Goal: Task Accomplishment & Management: Manage account settings

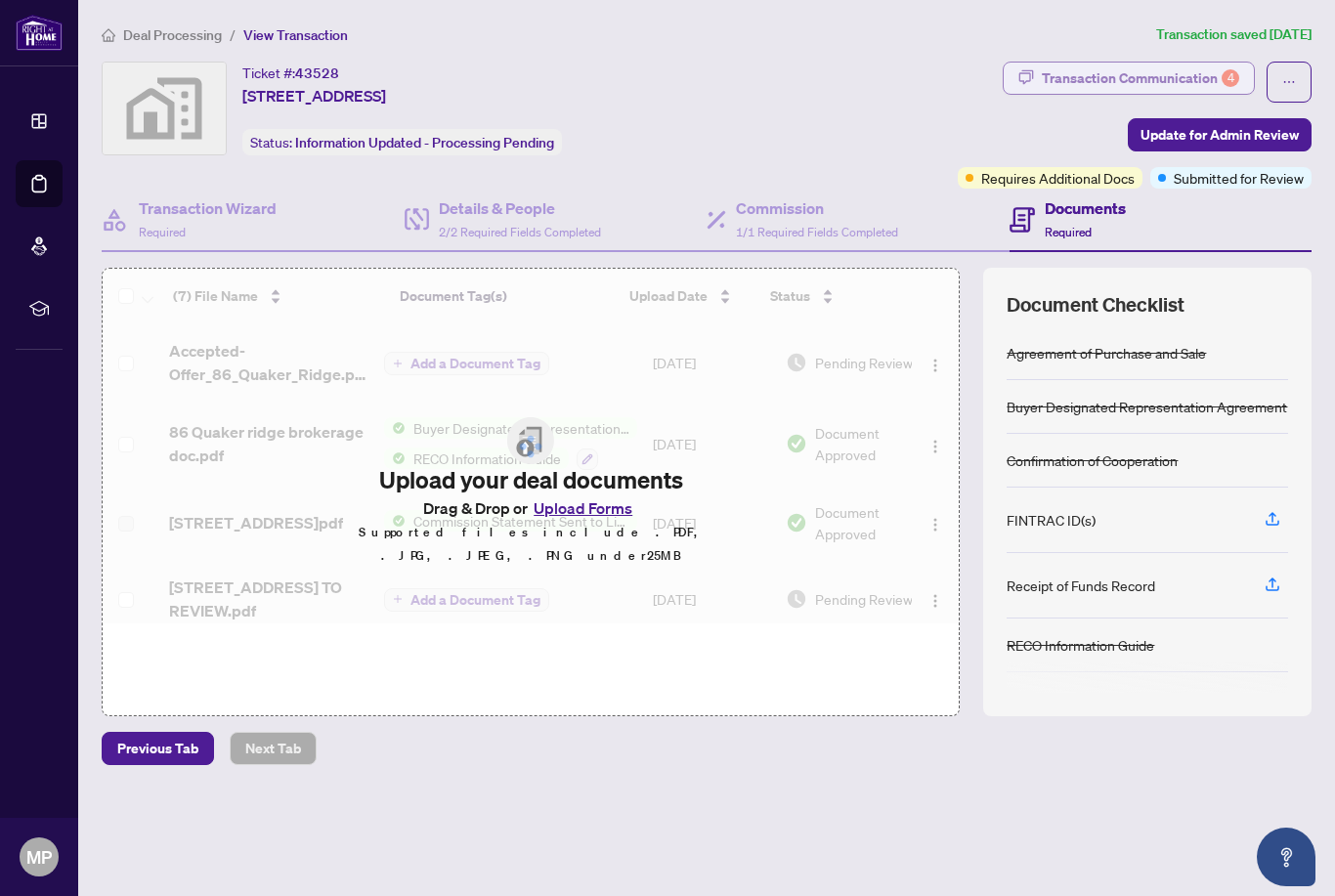
click at [1228, 76] on div "4" at bounding box center [1230, 78] width 18 height 18
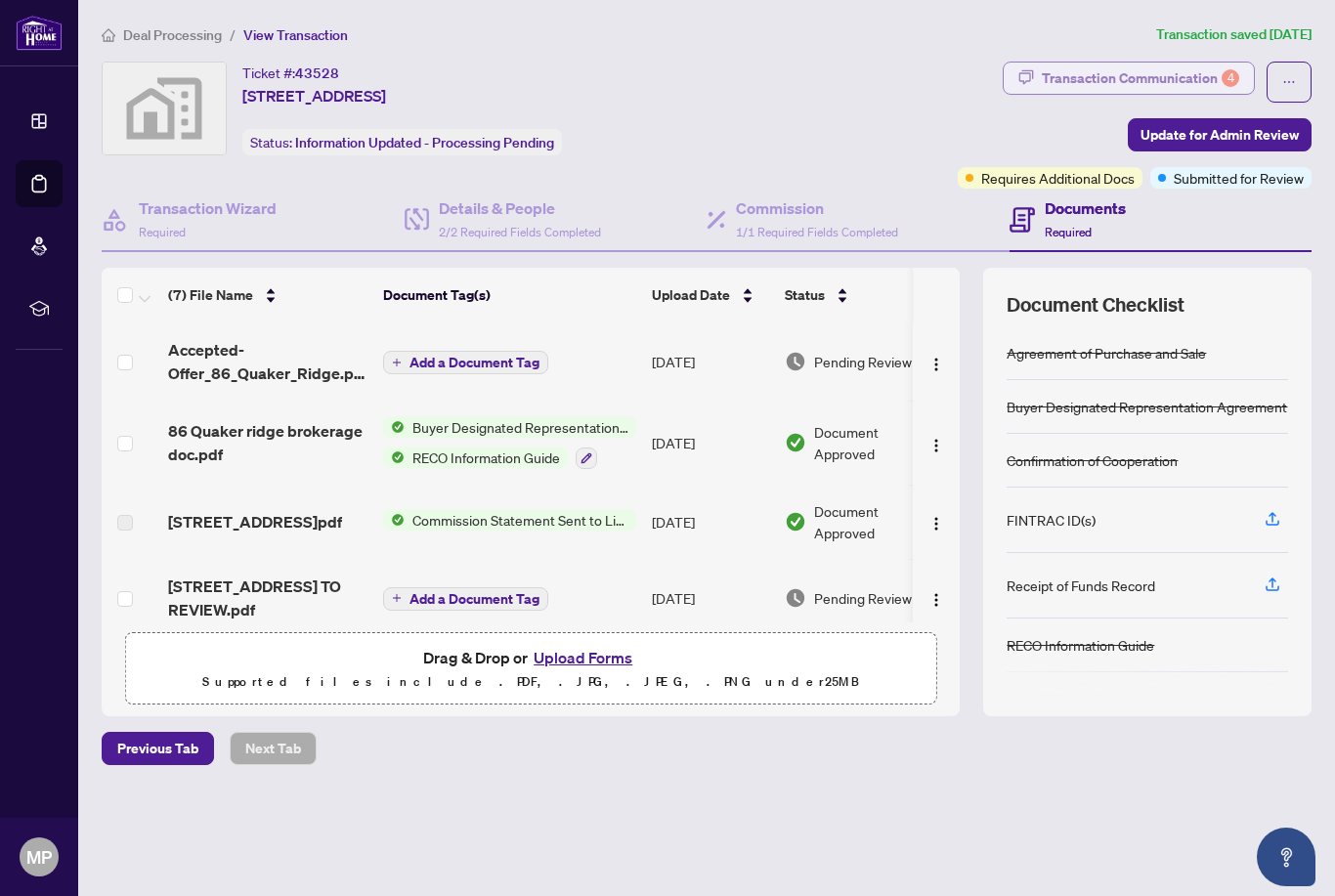
type textarea "**********"
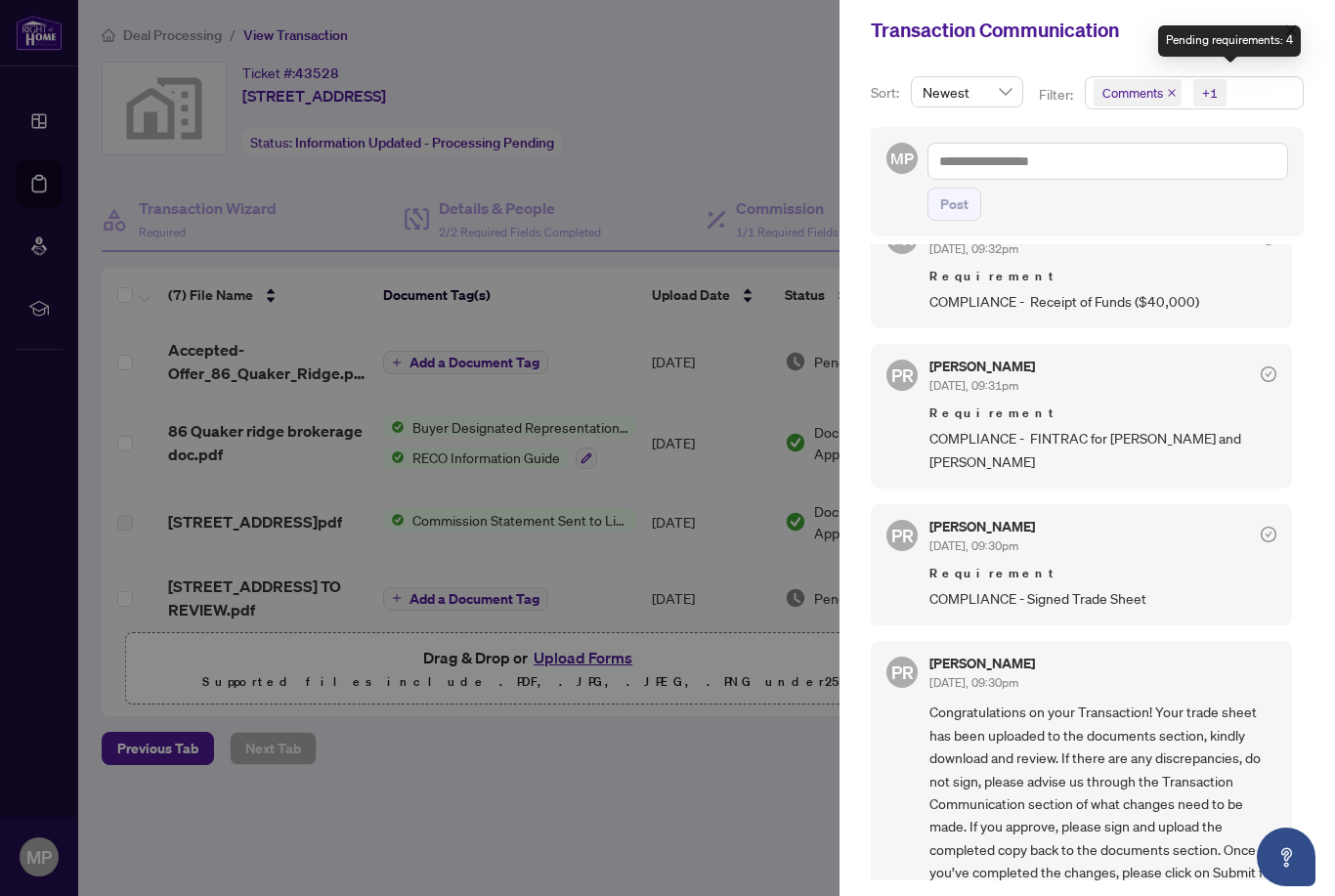
scroll to position [1023, 0]
click at [582, 575] on div at bounding box center [668, 448] width 1335 height 896
click at [425, 524] on div at bounding box center [668, 448] width 1335 height 896
click at [1296, 20] on span "button" at bounding box center [1291, 30] width 14 height 31
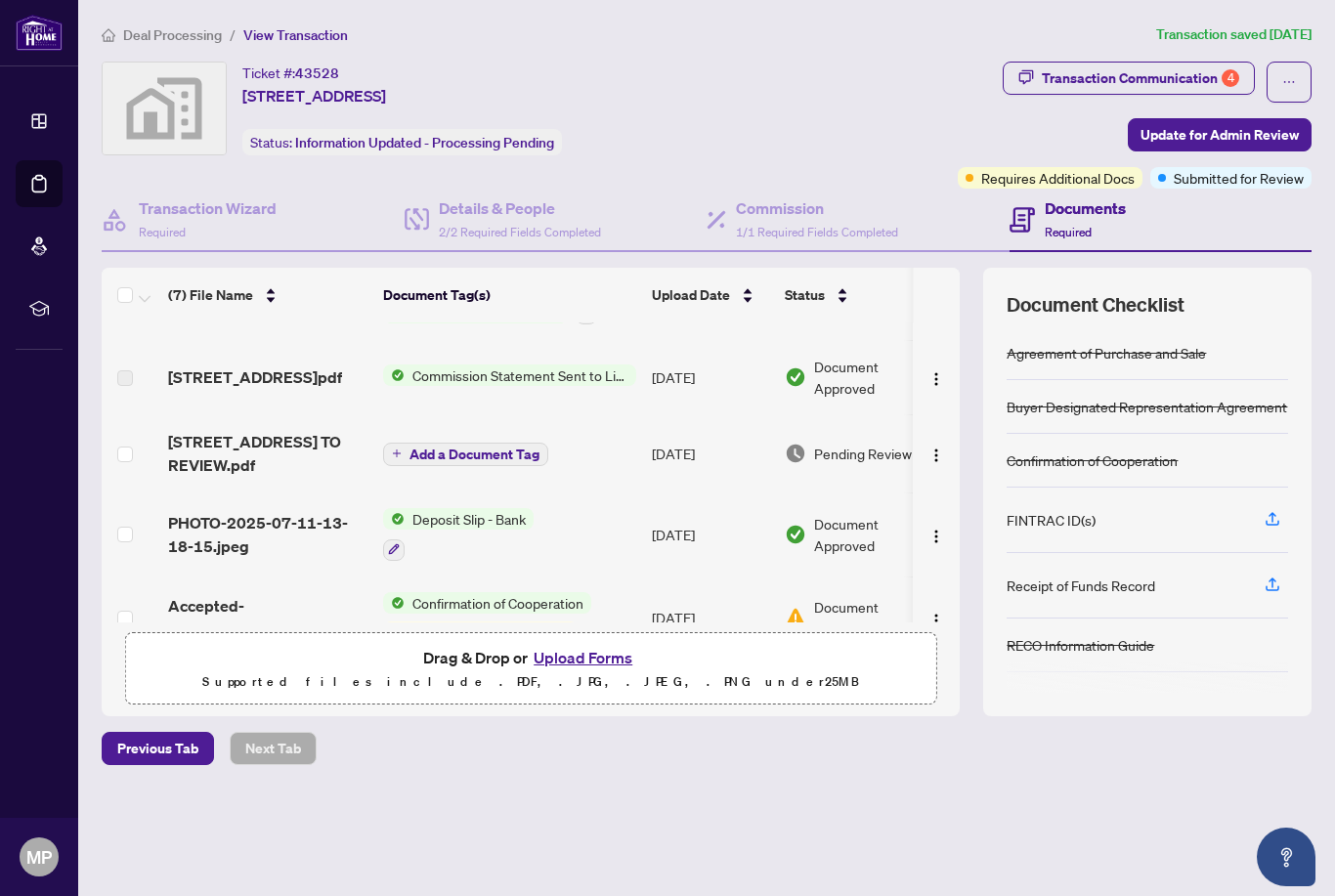
scroll to position [147, 0]
click at [274, 428] on span "[STREET_ADDRESS] TO REVIEW.pdf" at bounding box center [267, 450] width 199 height 47
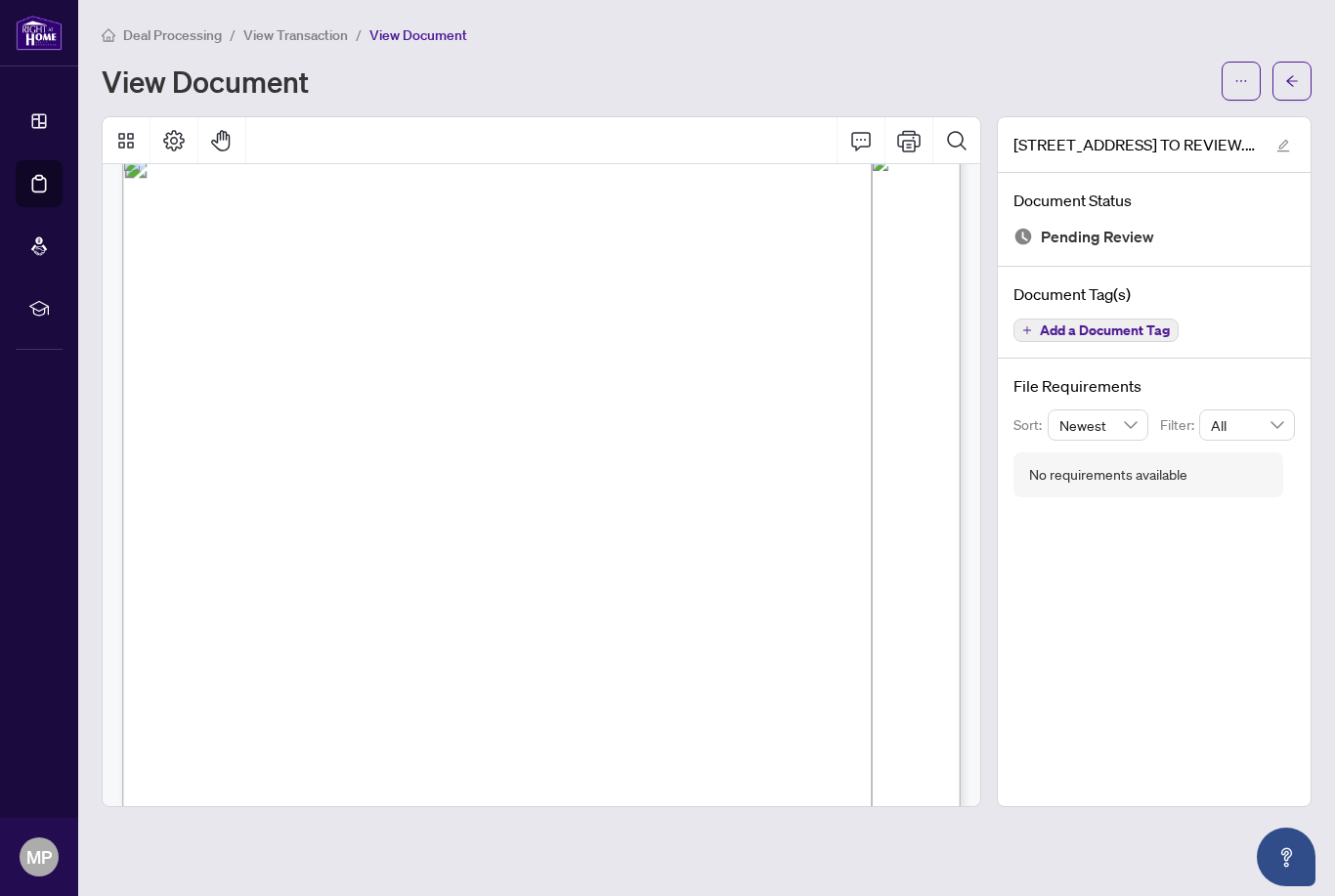
scroll to position [30, 0]
click at [1240, 66] on span "button" at bounding box center [1241, 81] width 14 height 31
click at [1155, 112] on span "Download" at bounding box center [1170, 123] width 149 height 22
click at [272, 41] on span "View Transaction" at bounding box center [295, 35] width 105 height 18
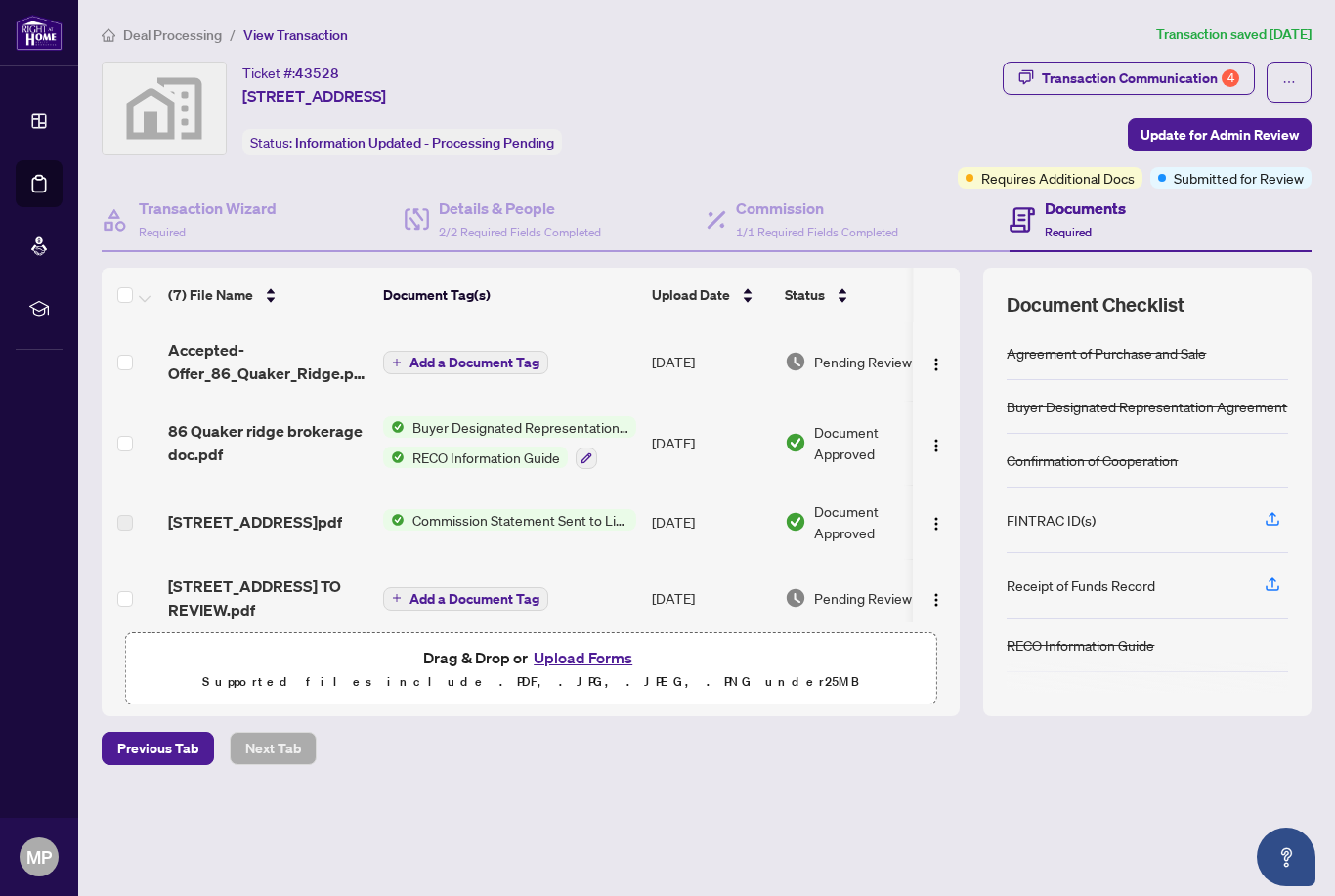
click at [574, 670] on button "Upload Forms" at bounding box center [583, 656] width 110 height 25
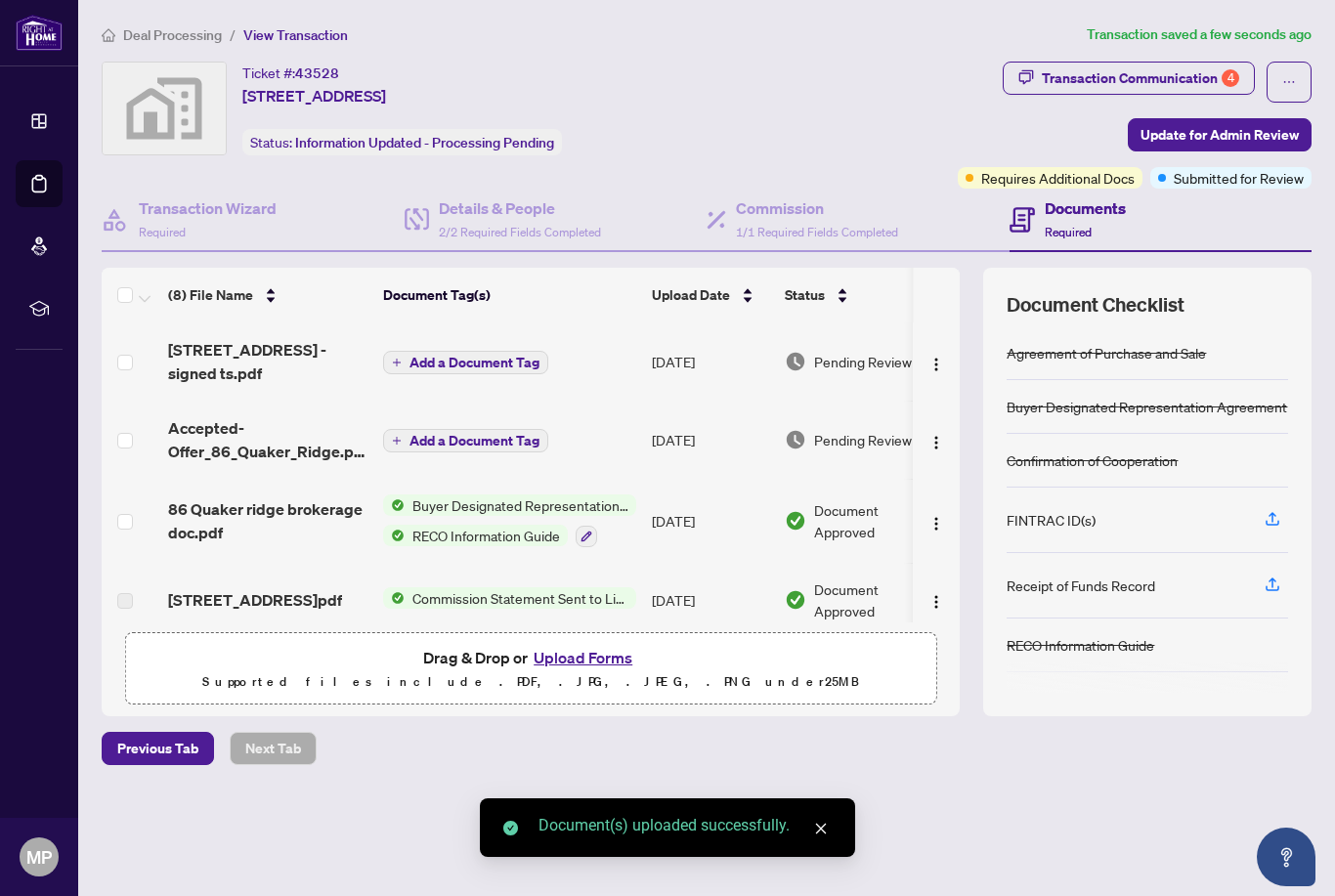
click at [823, 831] on icon "close" at bounding box center [820, 828] width 11 height 11
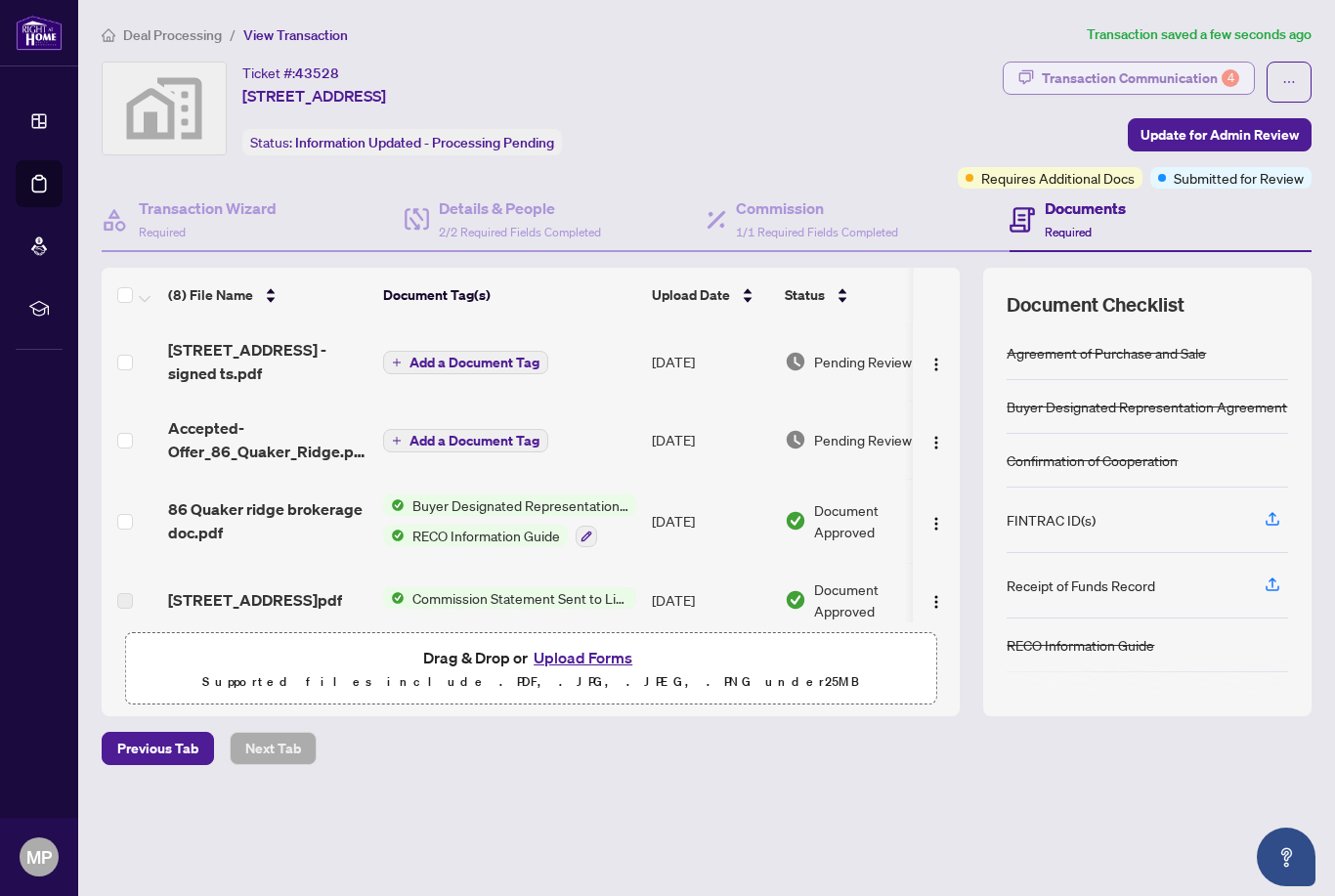
click at [1207, 89] on div "Transaction Communication 4" at bounding box center [1140, 78] width 198 height 31
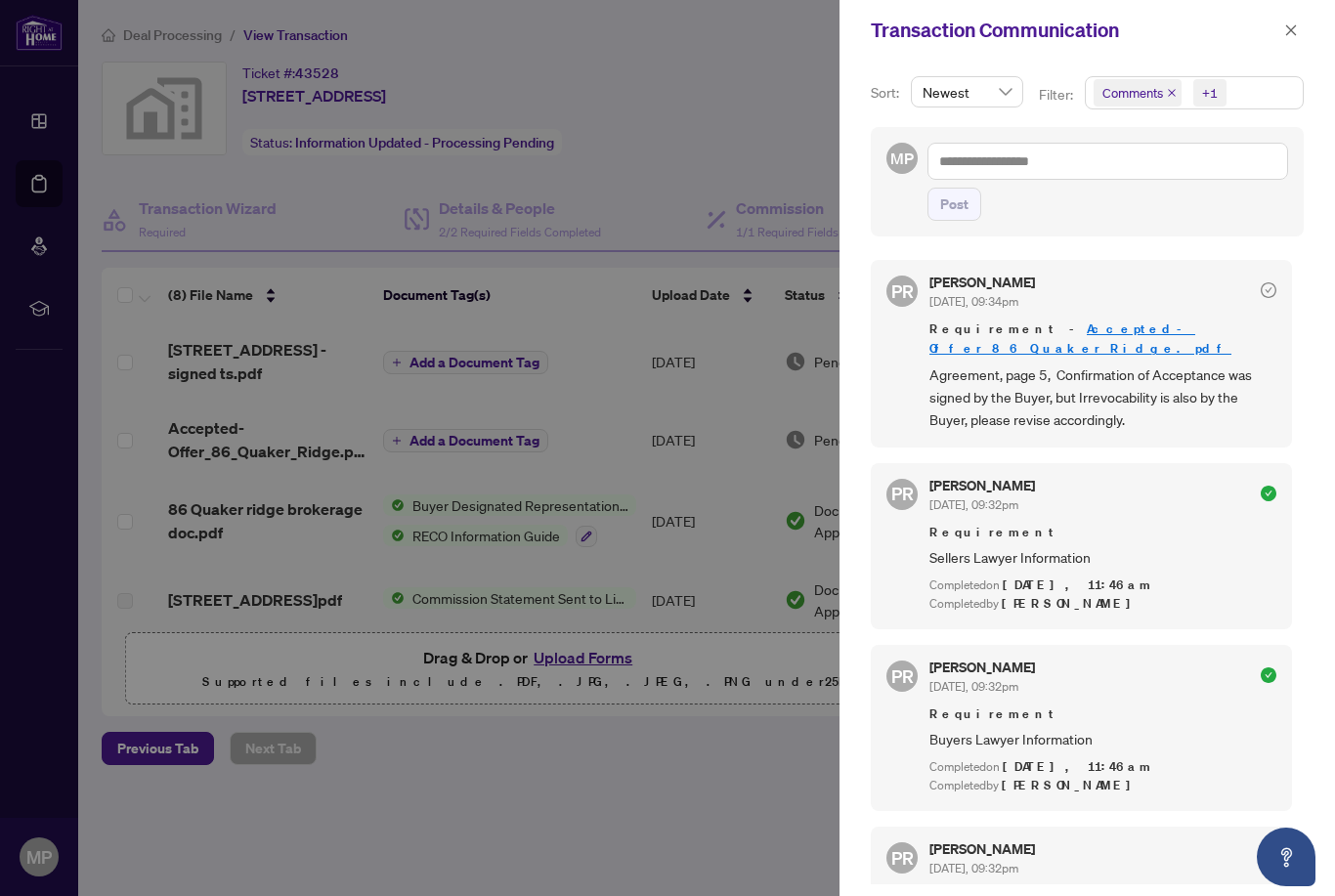
click at [1089, 331] on link "Accepted-Offer_86_Quaker_Ridge.pdf" at bounding box center [1080, 339] width 302 height 36
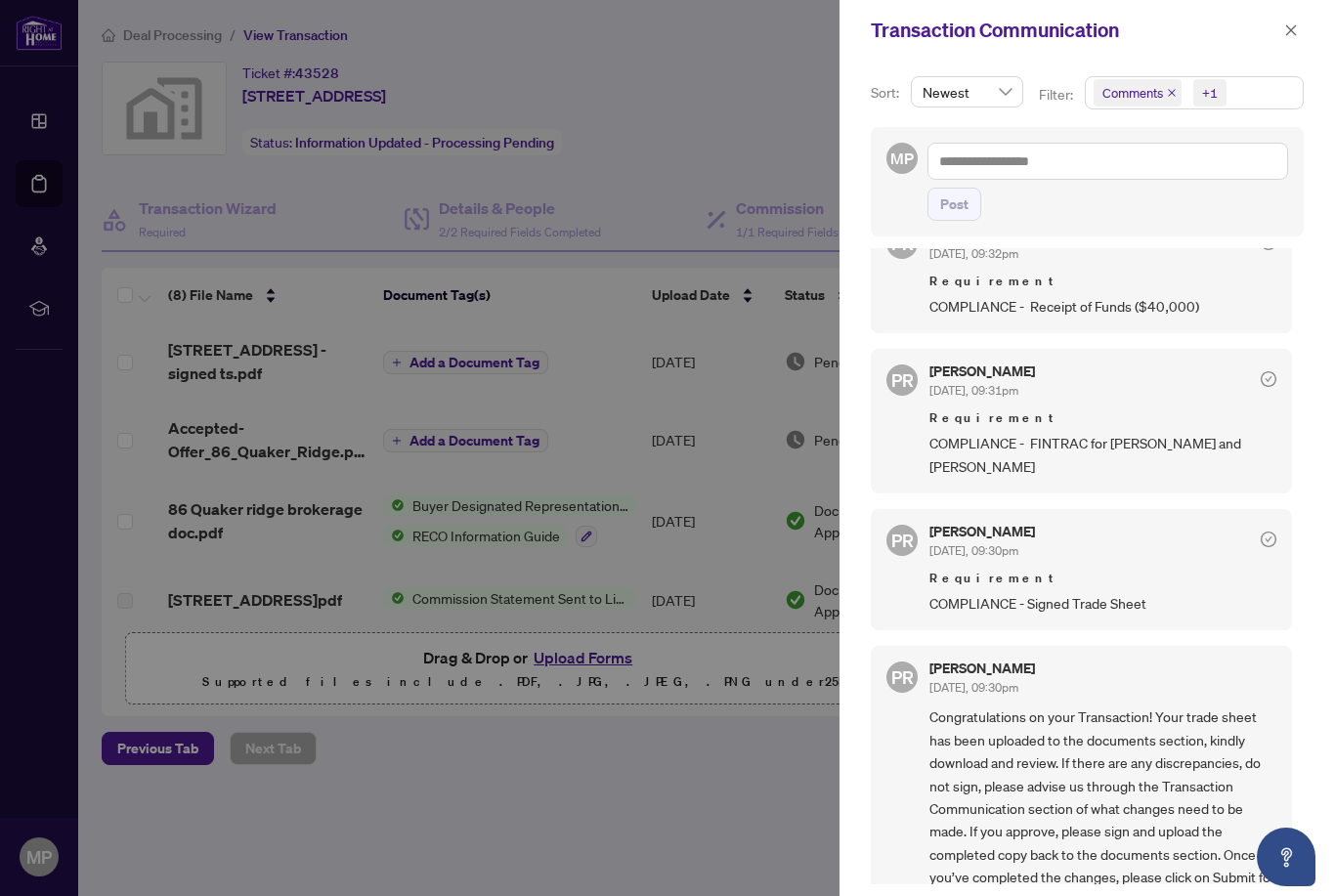
scroll to position [1023, 0]
click at [814, 811] on div at bounding box center [668, 448] width 1335 height 896
click at [1286, 31] on icon "close" at bounding box center [1291, 30] width 14 height 14
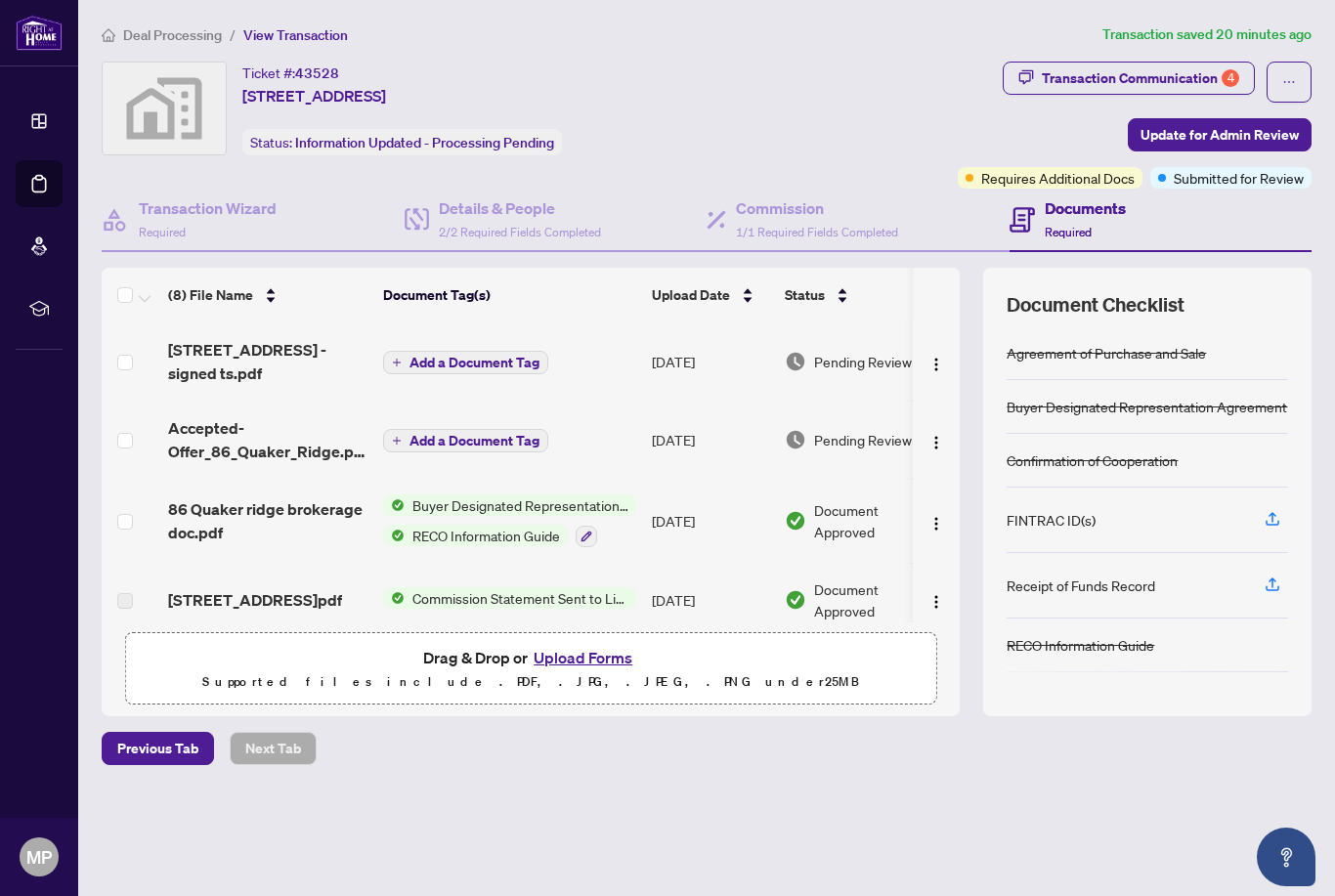
click at [569, 670] on button "Upload Forms" at bounding box center [583, 656] width 110 height 25
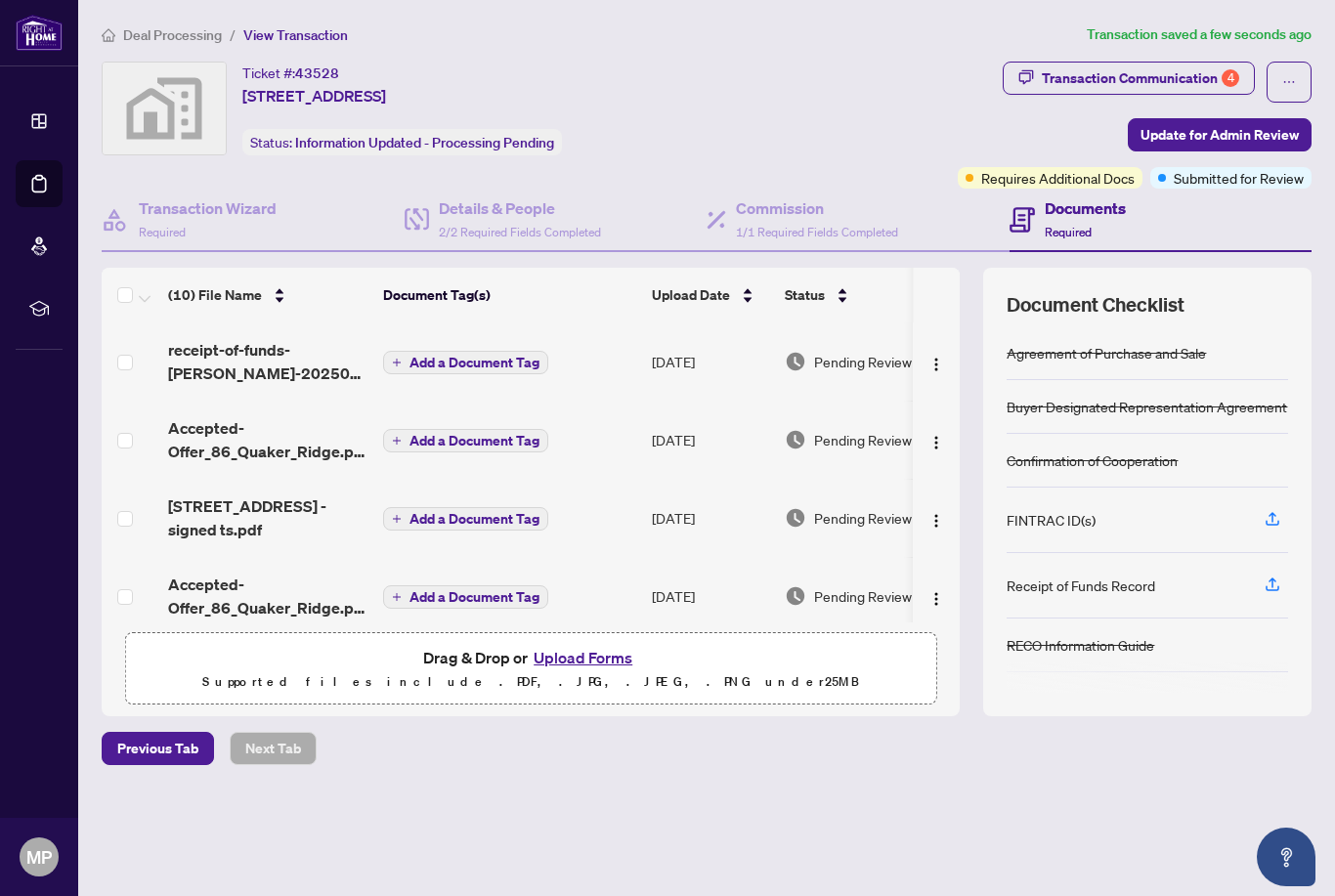
scroll to position [0, 0]
click at [1252, 137] on span "Update for Admin Review" at bounding box center [1219, 134] width 158 height 31
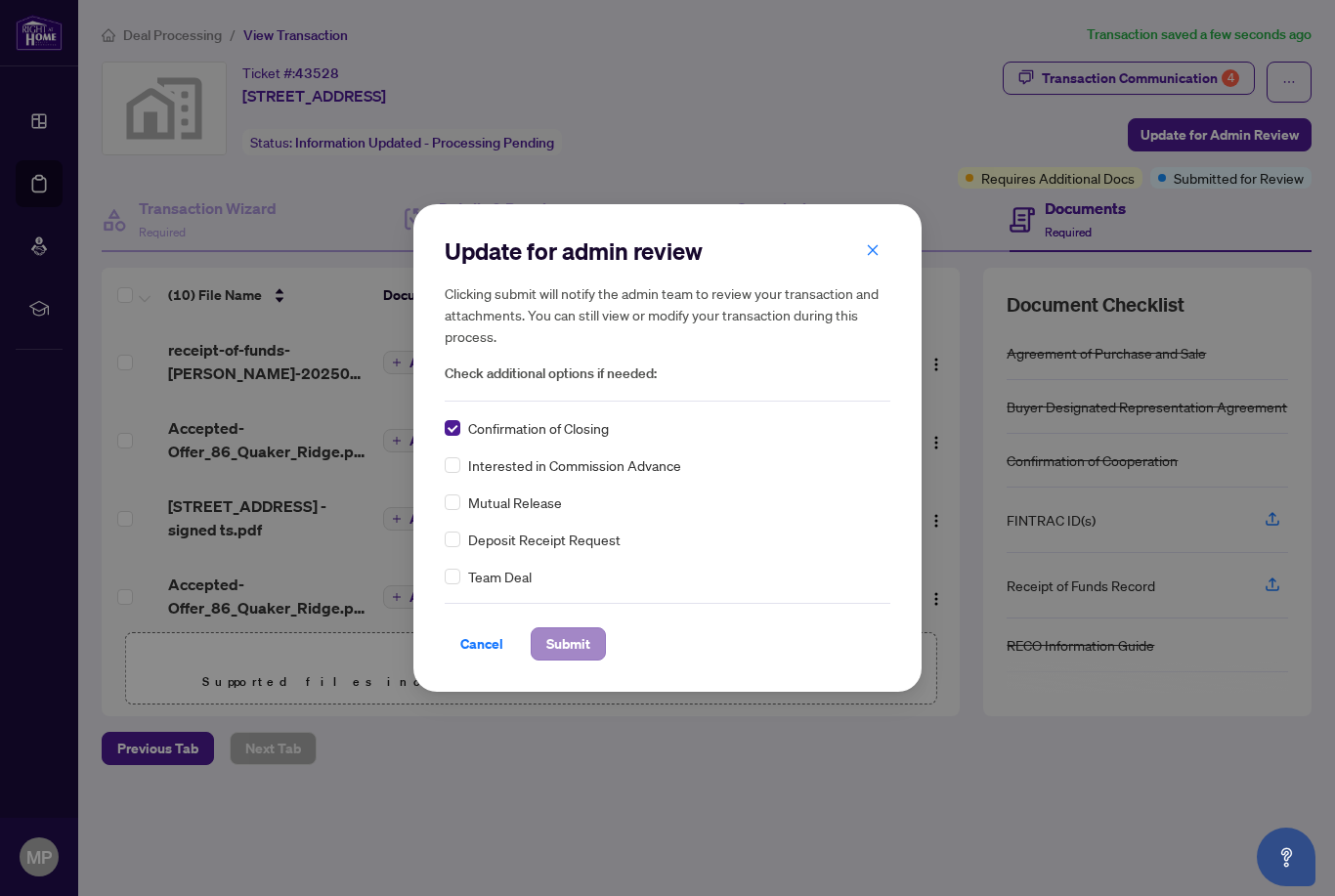
click at [556, 656] on span "Submit" at bounding box center [569, 643] width 44 height 31
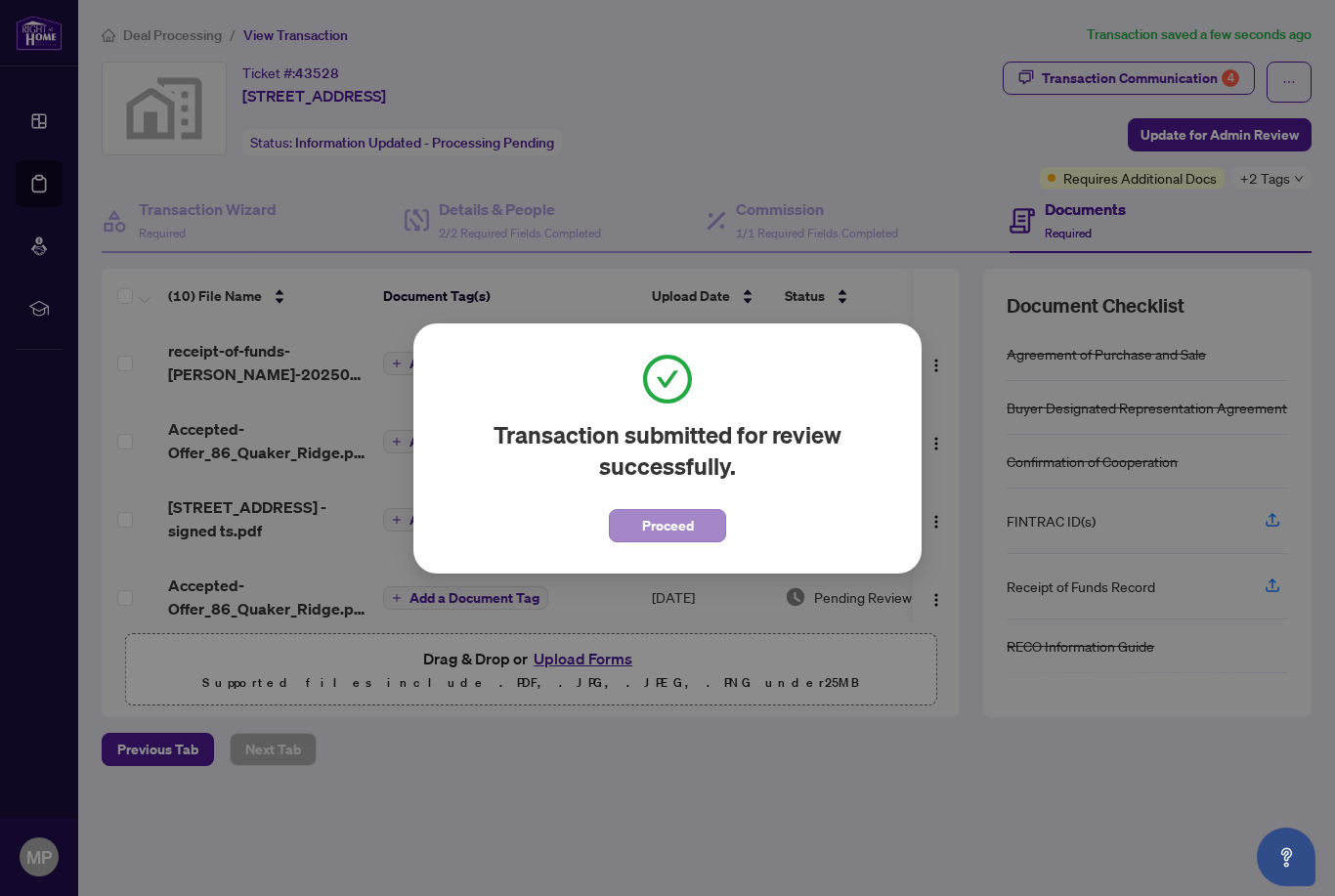
click at [685, 528] on span "Proceed" at bounding box center [668, 524] width 52 height 31
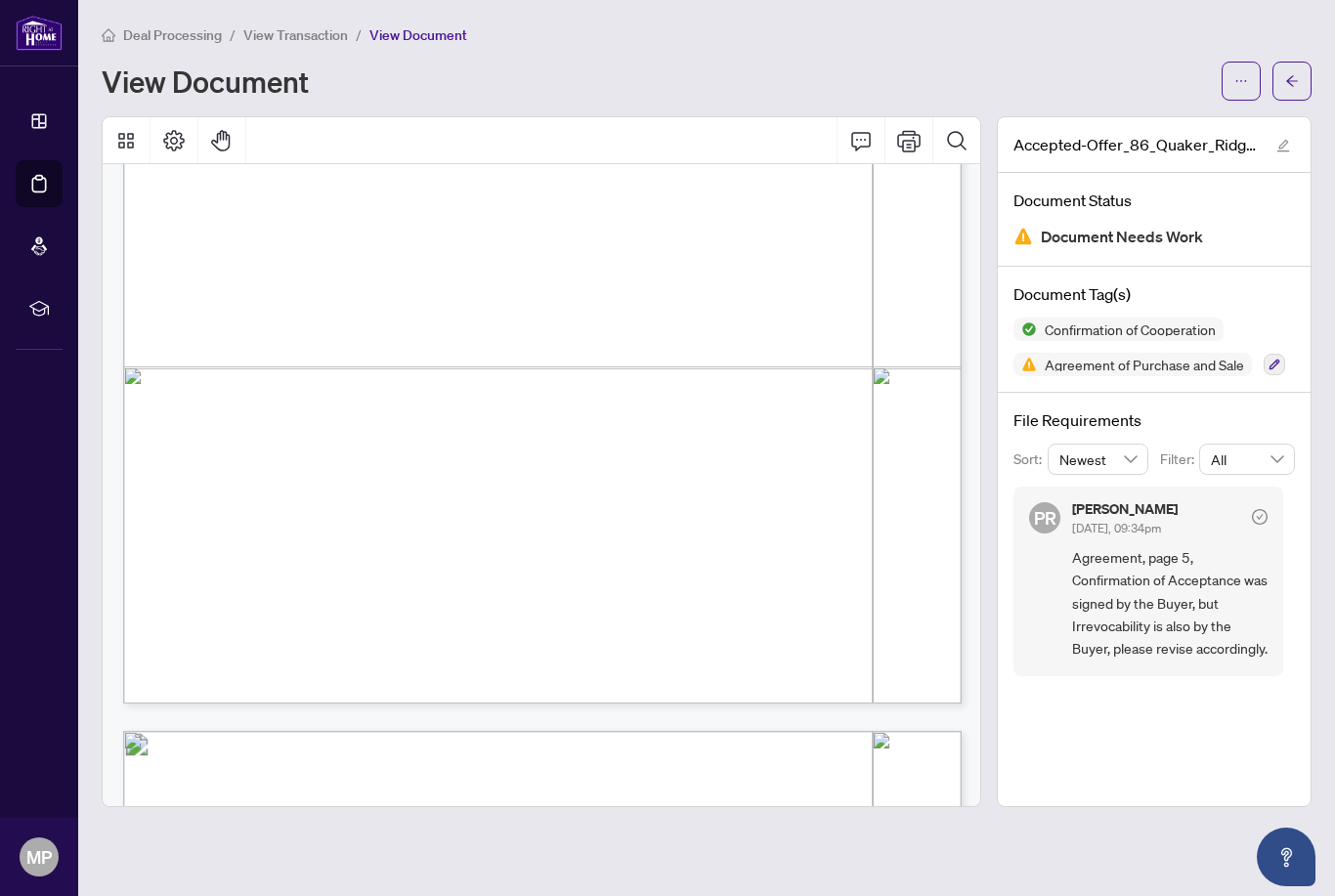
scroll to position [2788, 0]
click at [1235, 74] on icon "ellipsis" at bounding box center [1241, 81] width 14 height 14
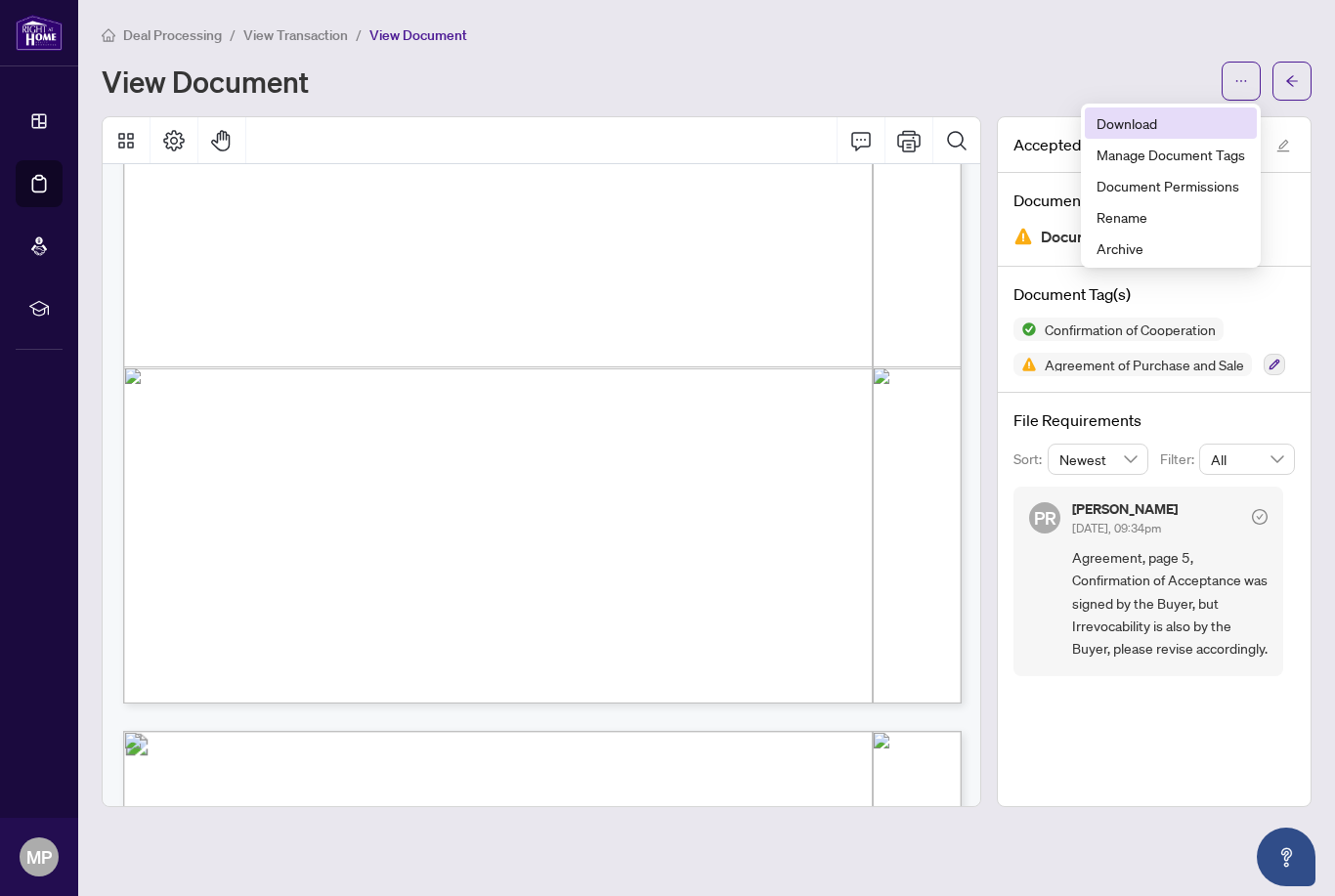
click at [1128, 112] on span "Download" at bounding box center [1170, 123] width 149 height 22
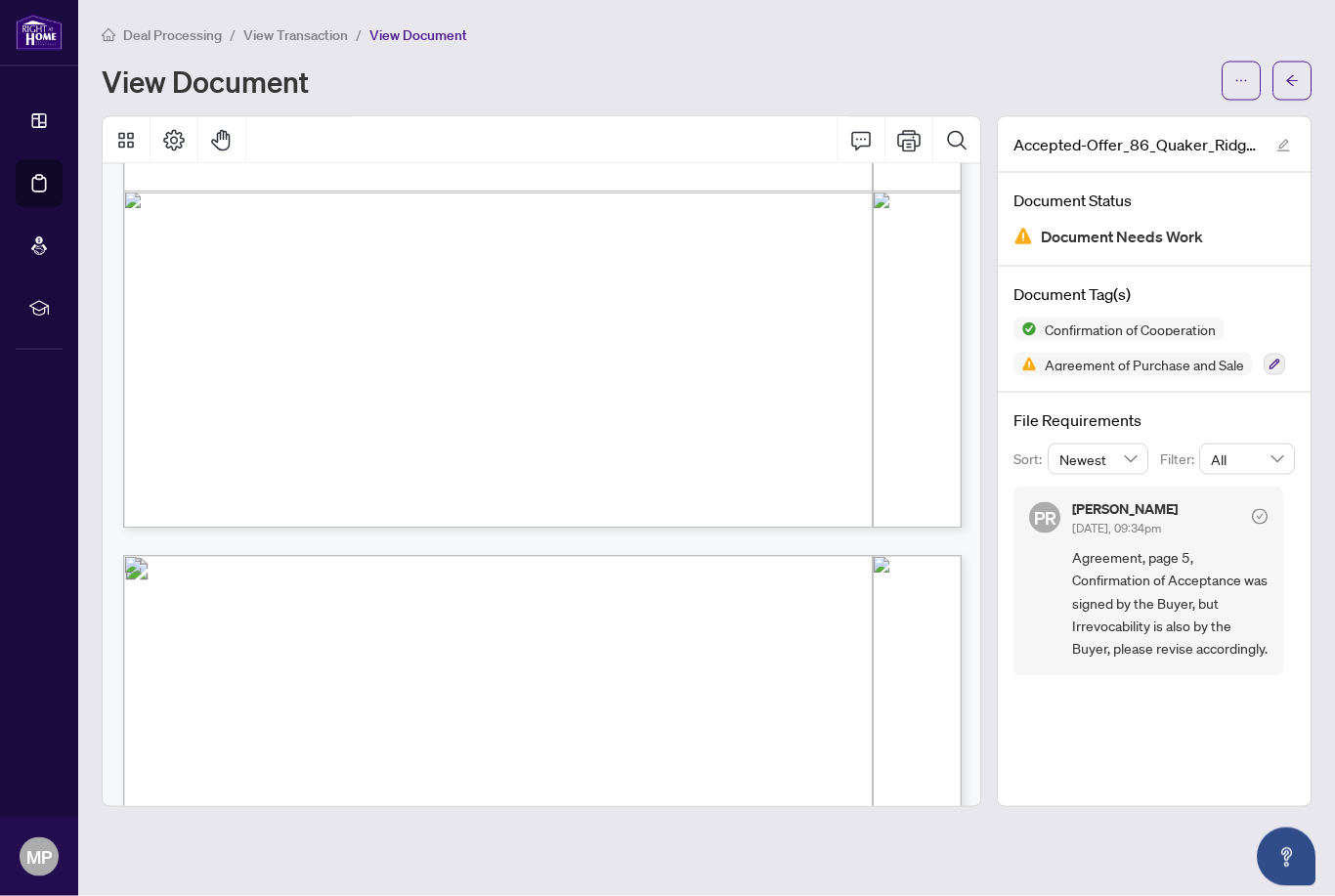
scroll to position [0, 0]
click at [303, 36] on span "View Transaction" at bounding box center [295, 35] width 105 height 18
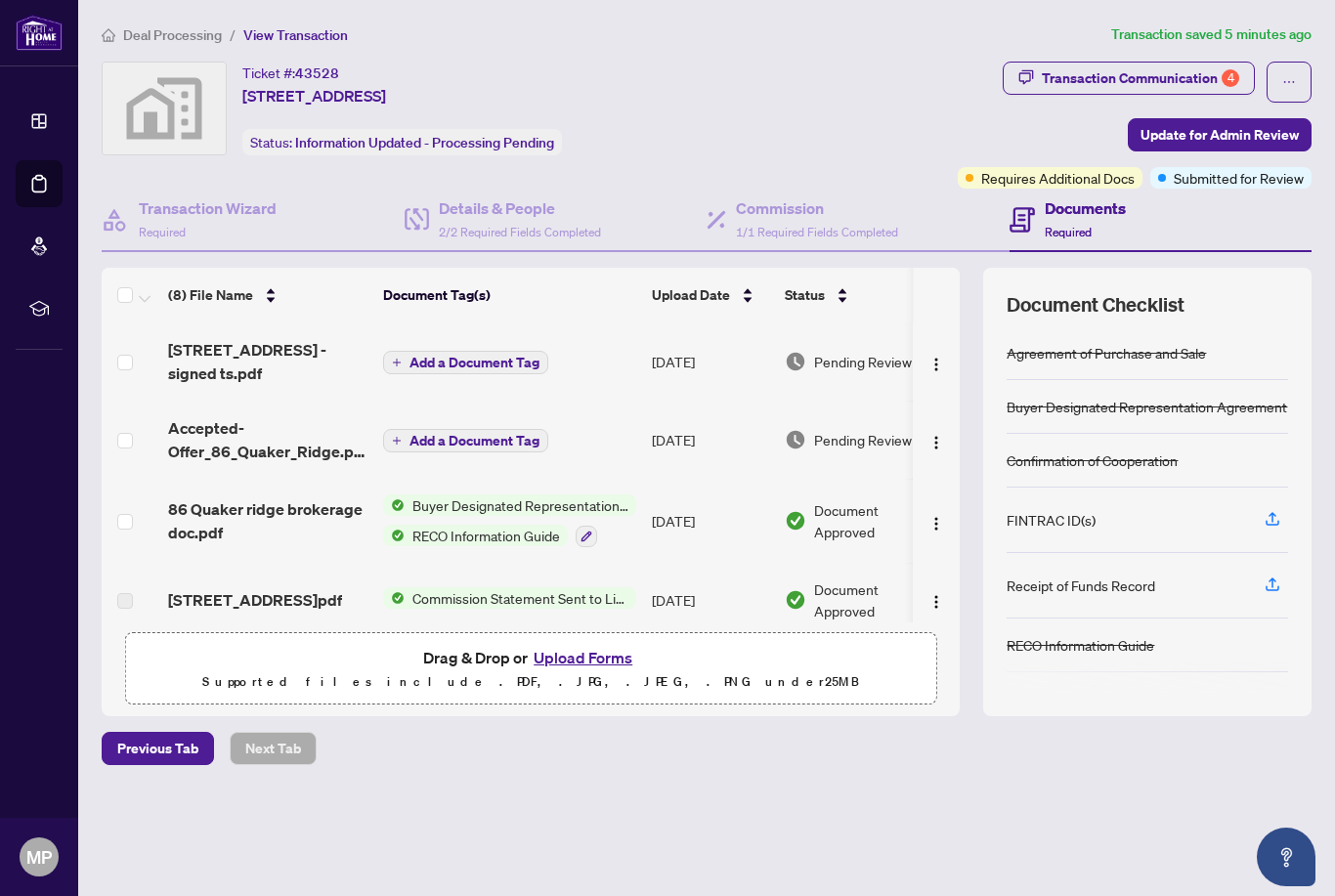
click at [582, 670] on button "Upload Forms" at bounding box center [583, 656] width 110 height 25
click at [1232, 75] on div "4" at bounding box center [1230, 78] width 18 height 18
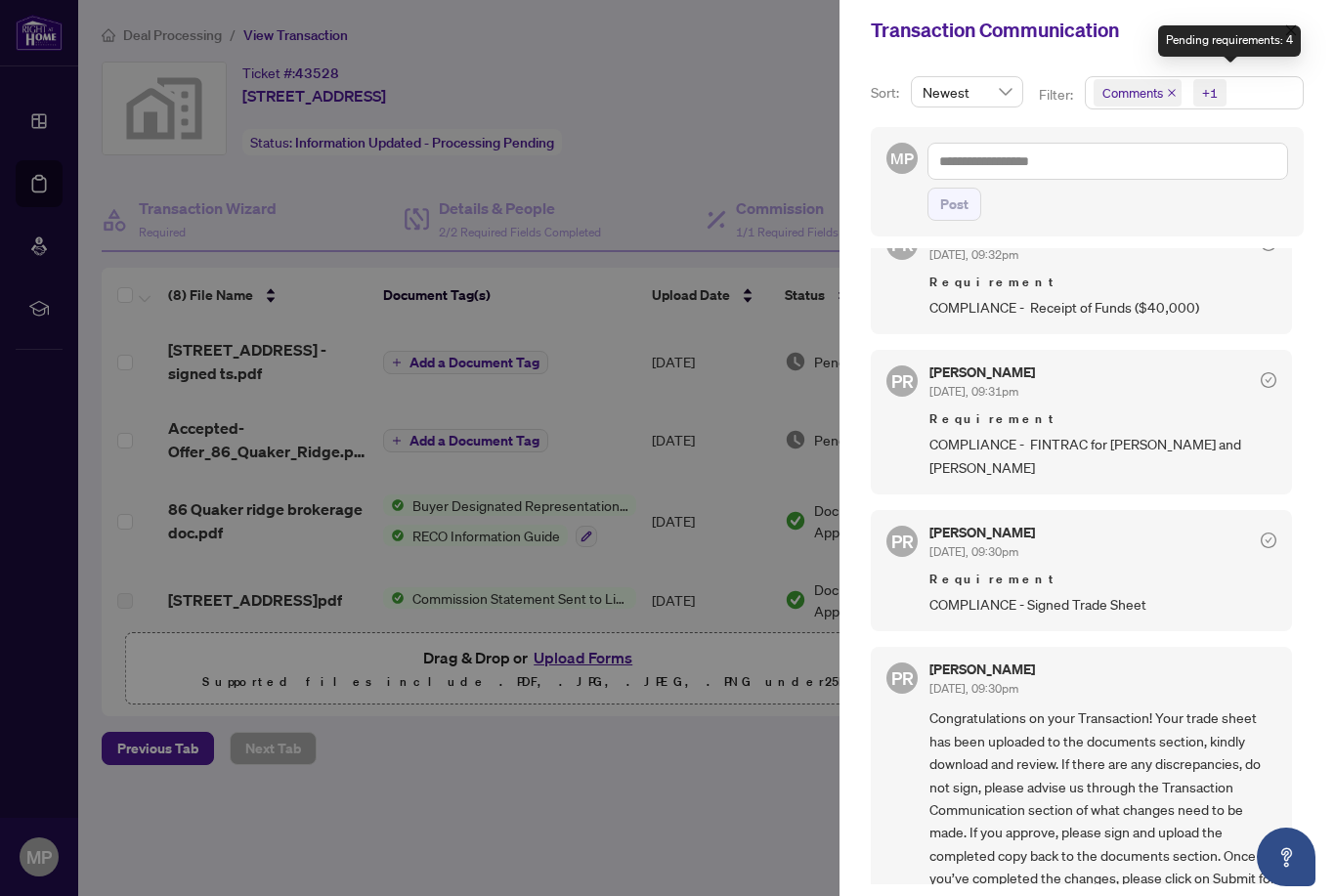
click at [773, 109] on div at bounding box center [668, 448] width 1335 height 896
click at [1289, 31] on icon "close" at bounding box center [1291, 29] width 11 height 11
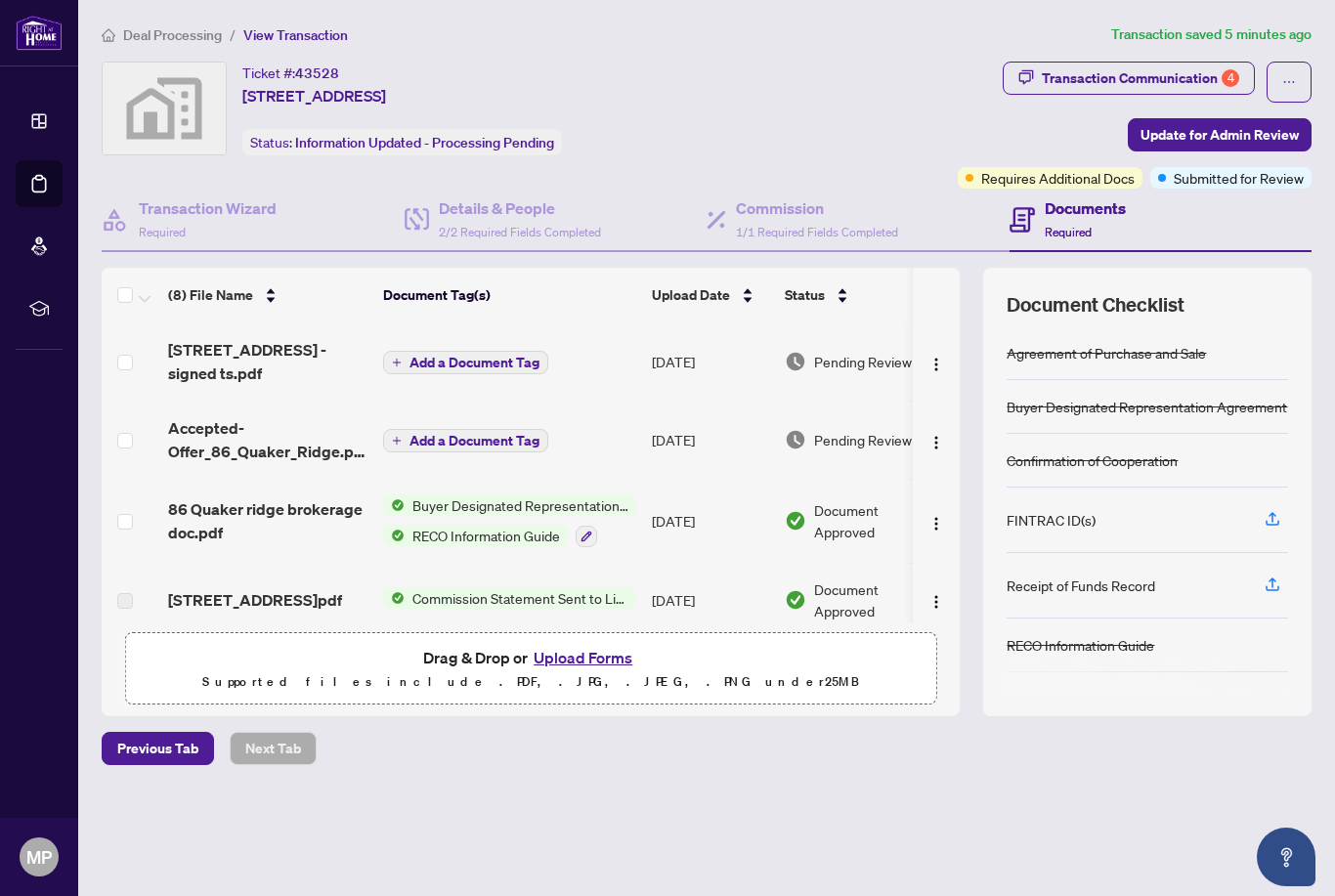
click at [553, 670] on button "Upload Forms" at bounding box center [583, 656] width 110 height 25
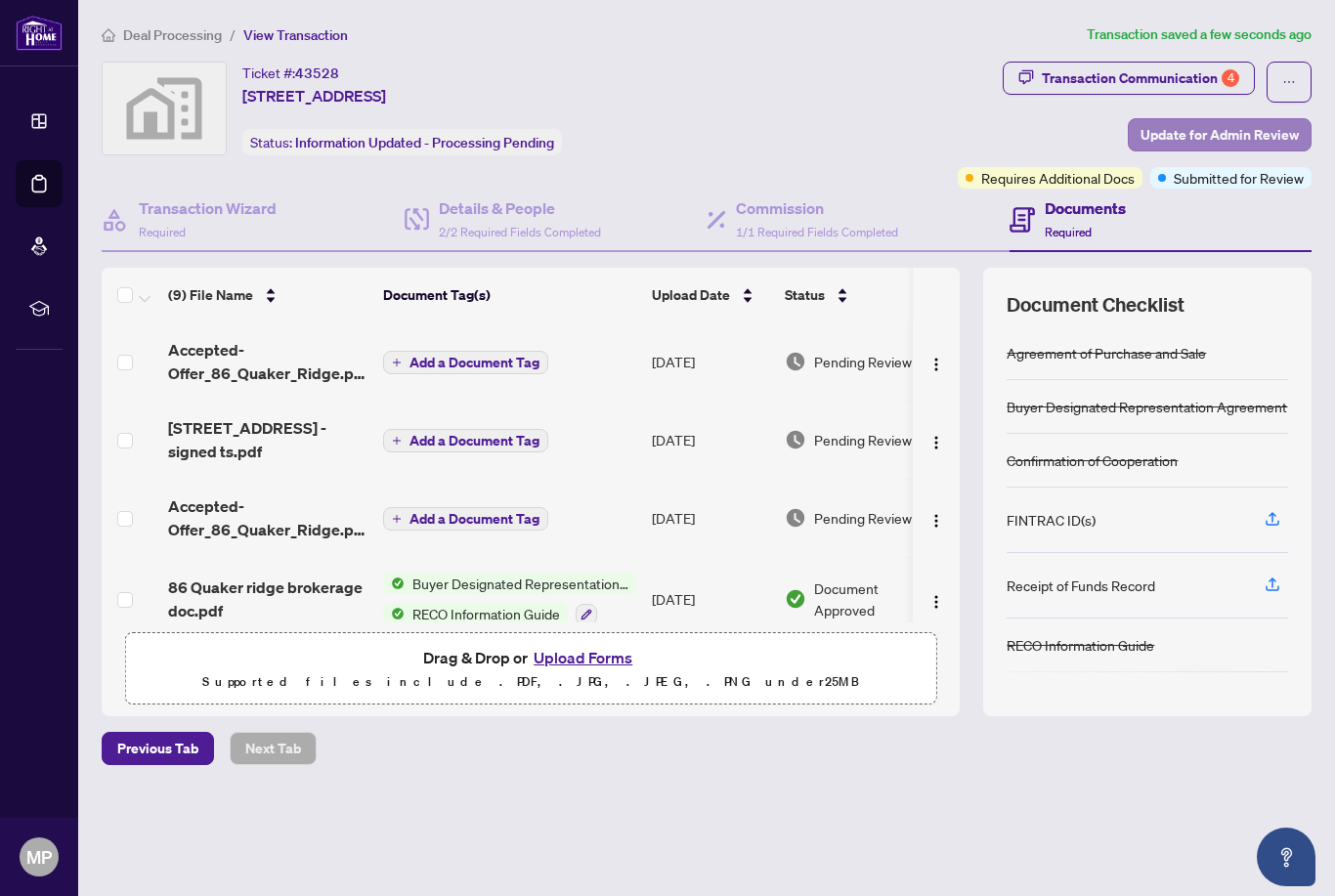
click at [1231, 134] on span "Update for Admin Review" at bounding box center [1219, 134] width 158 height 31
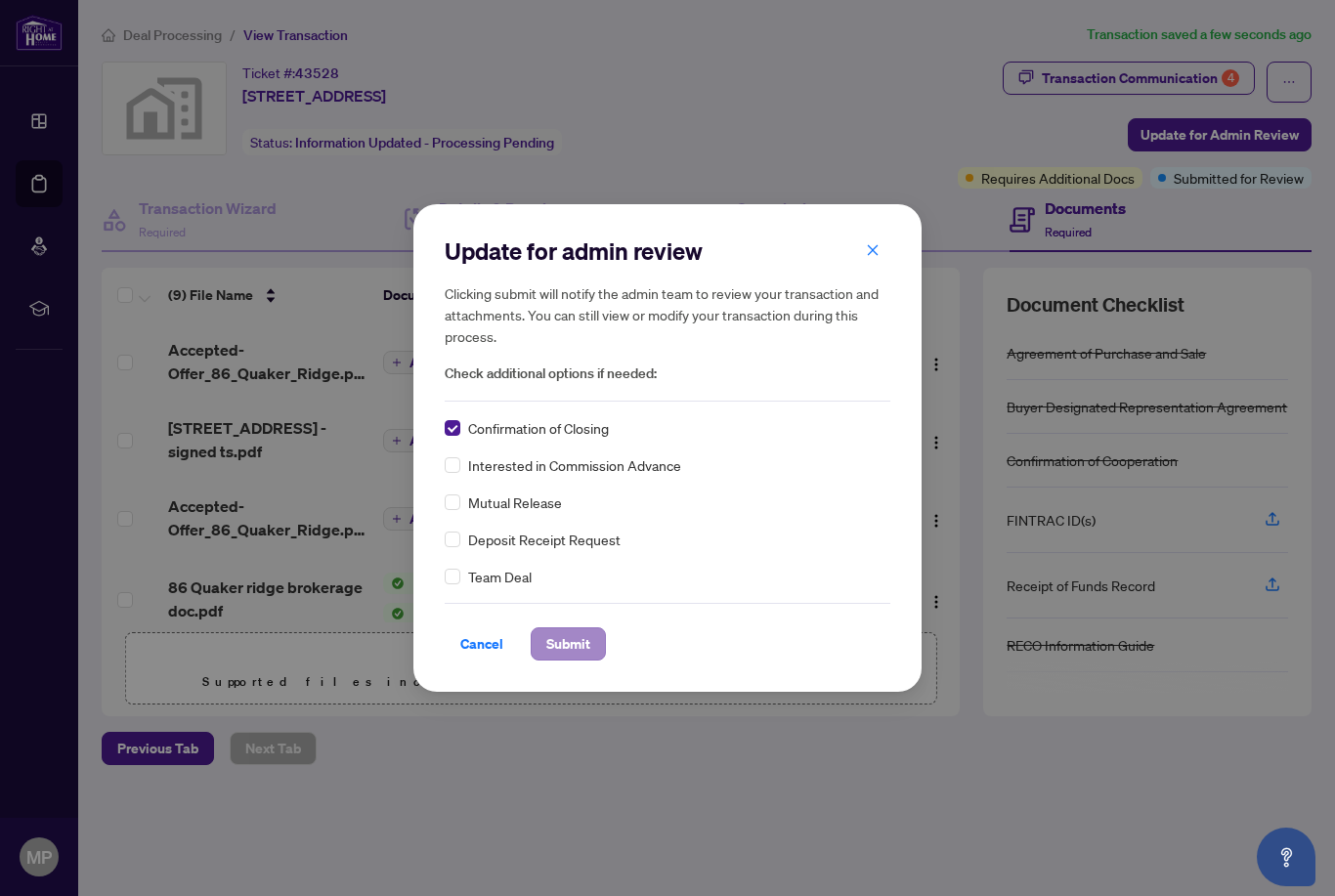
click at [589, 646] on span "Submit" at bounding box center [569, 643] width 44 height 31
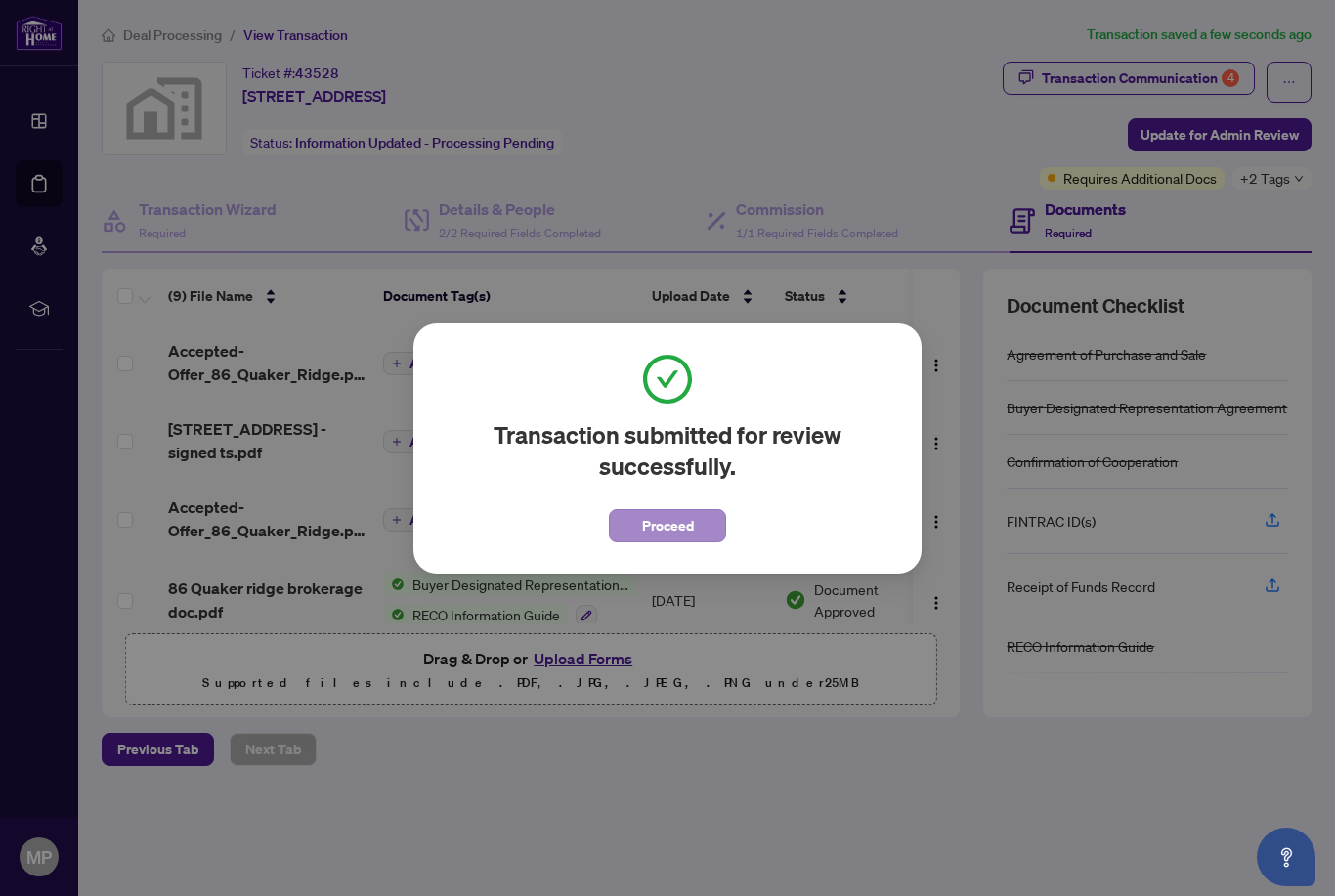
click at [674, 528] on span "Proceed" at bounding box center [668, 524] width 52 height 31
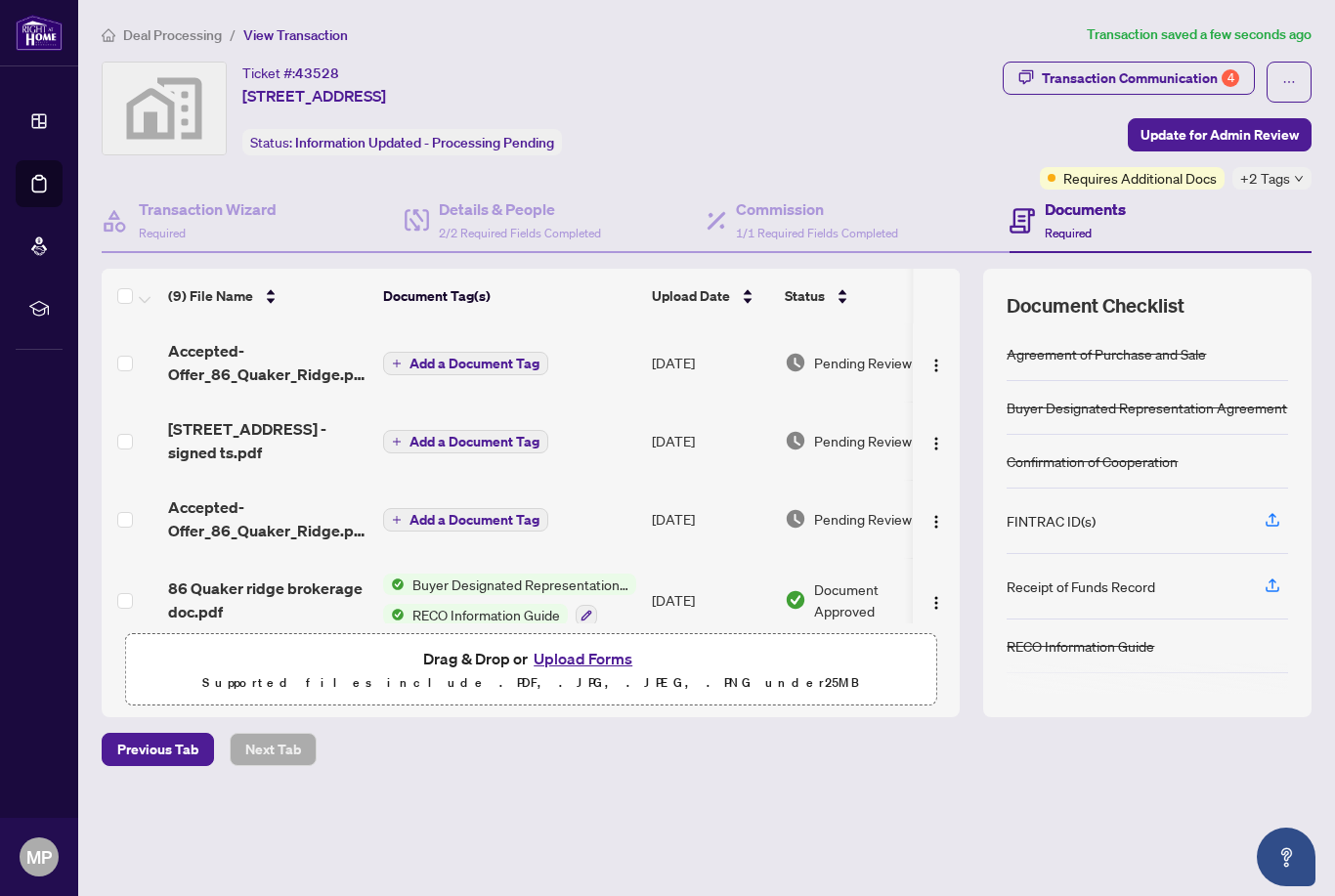
click at [132, 39] on span "Deal Processing" at bounding box center [172, 35] width 99 height 18
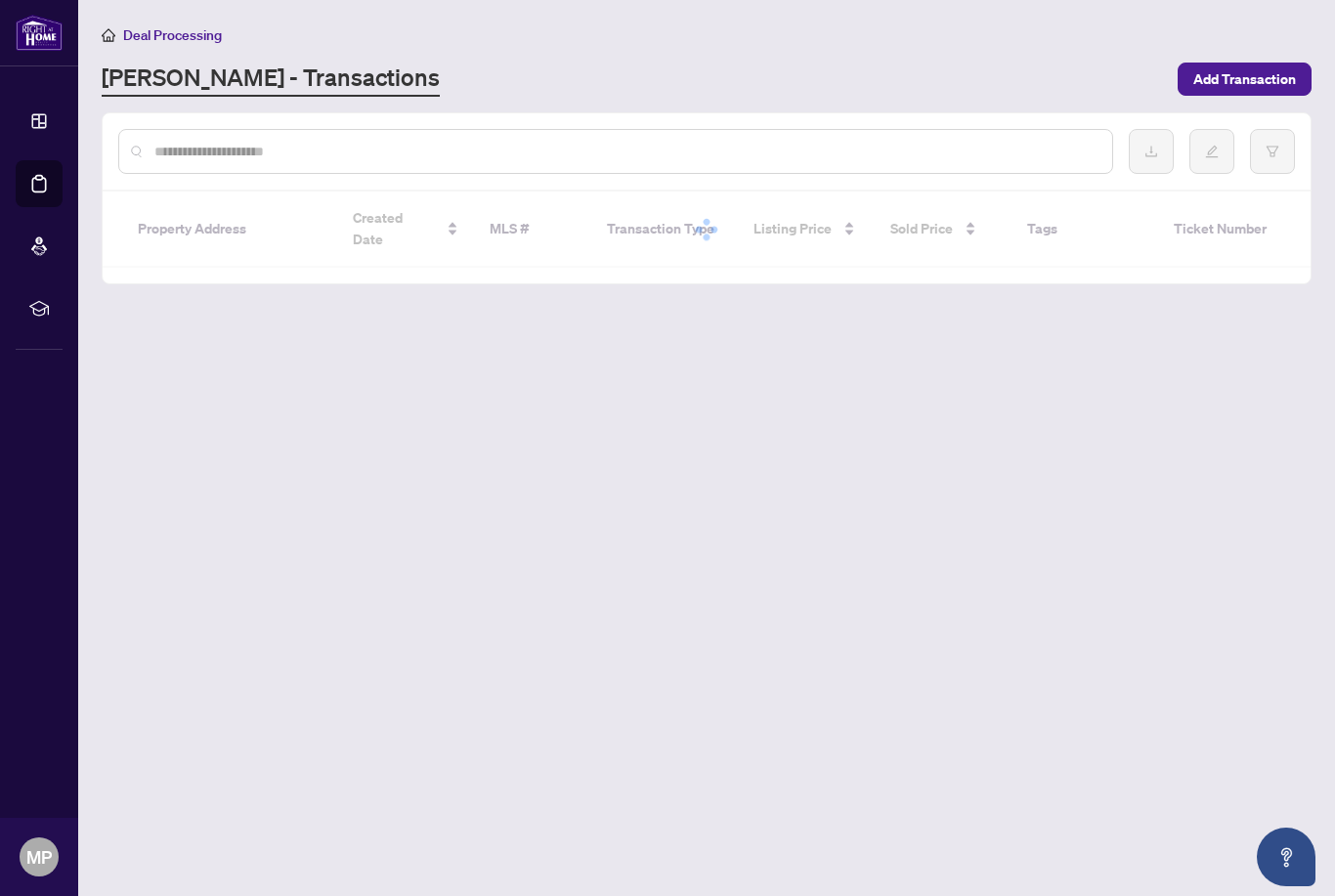
click at [36, 34] on img at bounding box center [39, 33] width 47 height 36
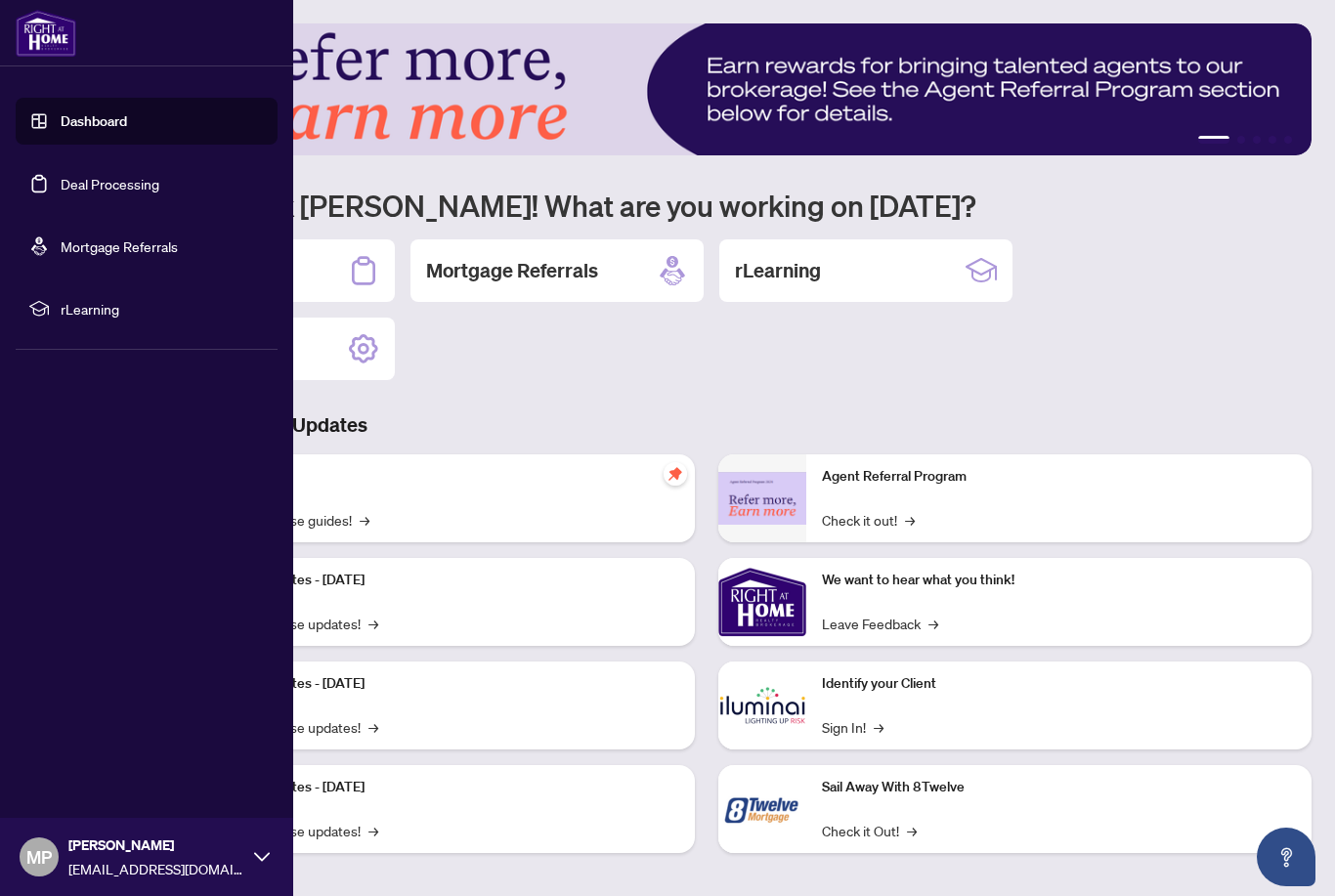
click at [957, 713] on div "Identify your Client Sign In! →" at bounding box center [1058, 705] width 505 height 88
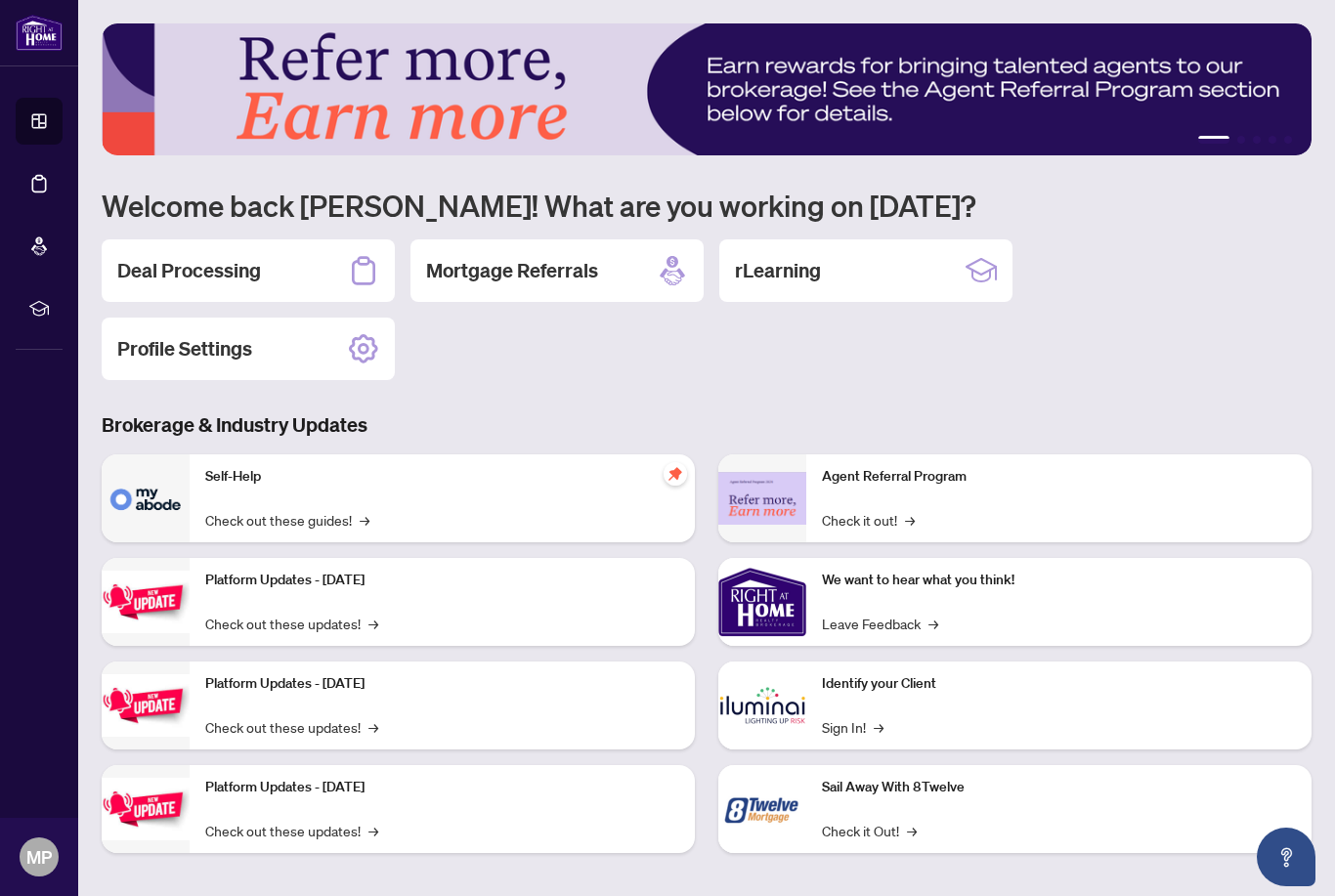
click at [897, 713] on div "Identify your Client Sign In! →" at bounding box center [1058, 705] width 505 height 88
click at [905, 693] on p "Identify your Client" at bounding box center [1058, 684] width 474 height 22
click at [780, 715] on img at bounding box center [762, 705] width 88 height 88
click at [779, 714] on img at bounding box center [762, 705] width 88 height 88
click at [940, 695] on div "Identify your Client Sign In! →" at bounding box center [1058, 705] width 505 height 88
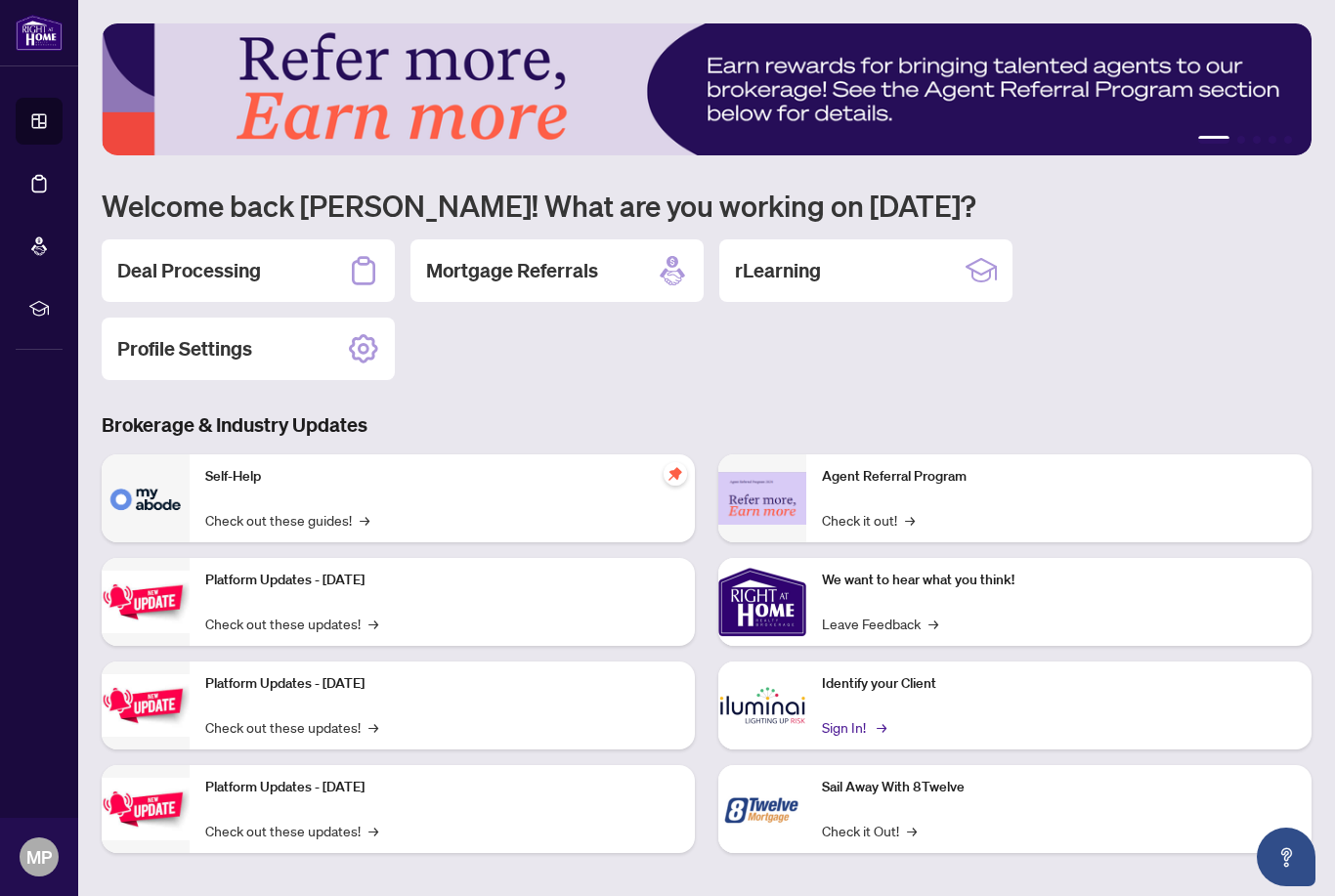
click at [874, 736] on link "Sign In! →" at bounding box center [852, 727] width 62 height 22
